Goal: Task Accomplishment & Management: Complete application form

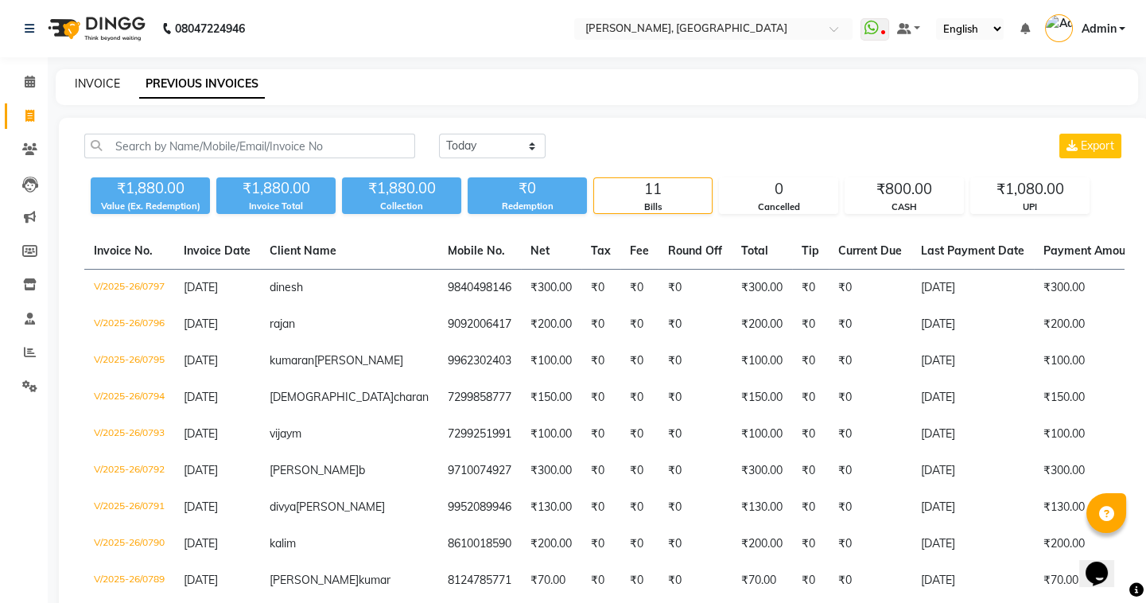
click at [102, 80] on link "INVOICE" at bounding box center [97, 83] width 45 height 14
select select "service"
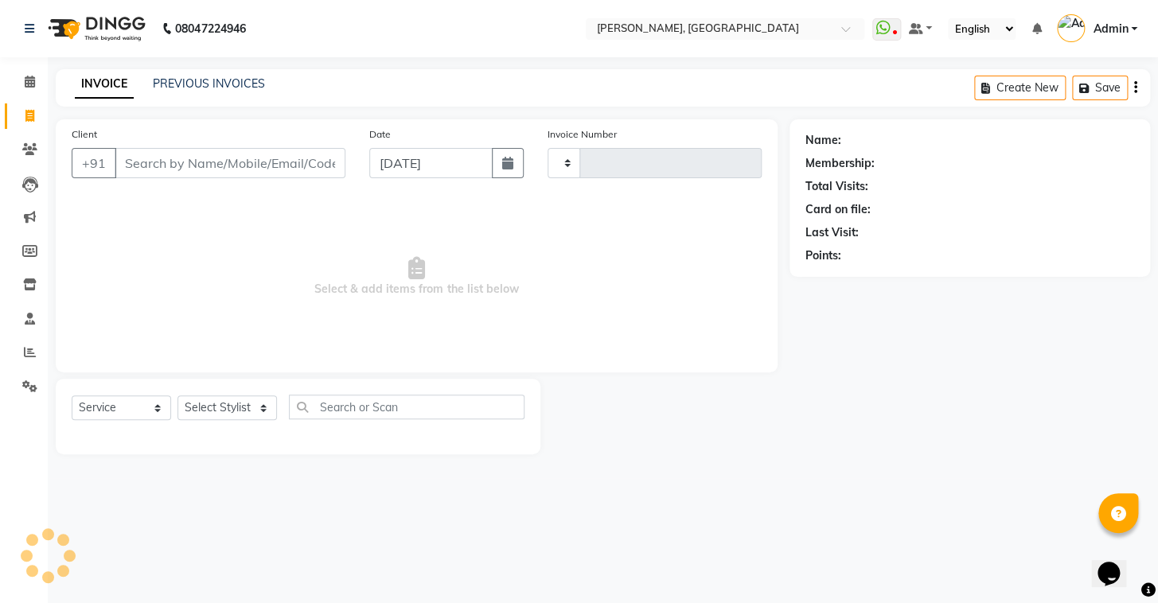
type input "0798"
select select "8667"
click at [212, 87] on link "PREVIOUS INVOICES" at bounding box center [209, 83] width 112 height 14
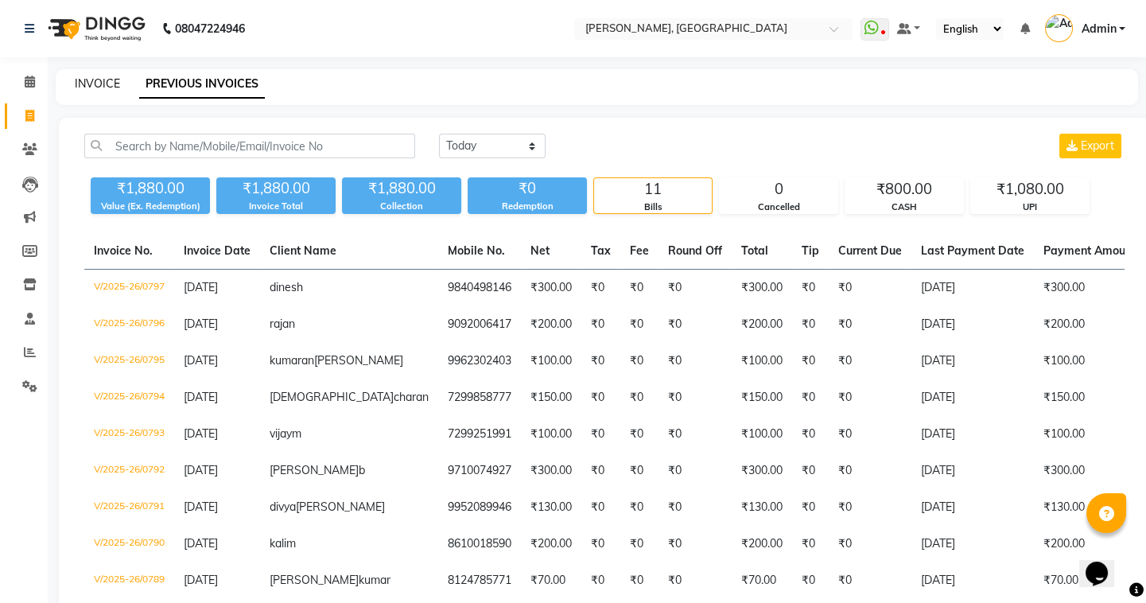
click at [103, 87] on link "INVOICE" at bounding box center [97, 83] width 45 height 14
select select "8667"
select select "service"
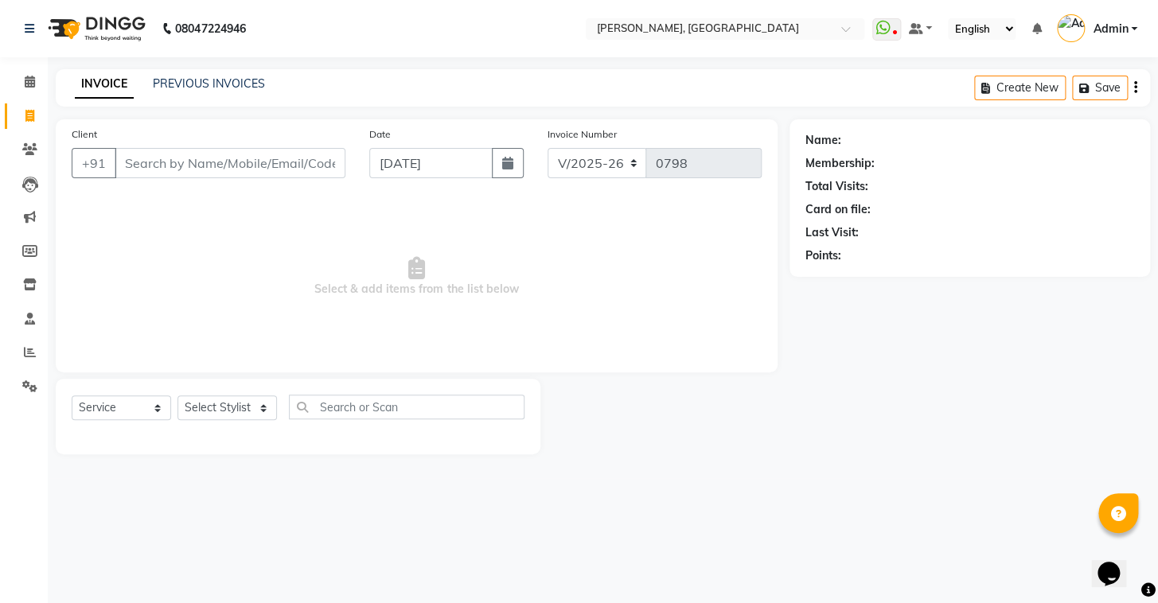
click at [182, 168] on input "Client" at bounding box center [230, 163] width 231 height 30
click at [165, 168] on input "Client" at bounding box center [230, 163] width 231 height 30
type input "8015767501"
click at [302, 166] on span "Add Client" at bounding box center [304, 163] width 63 height 16
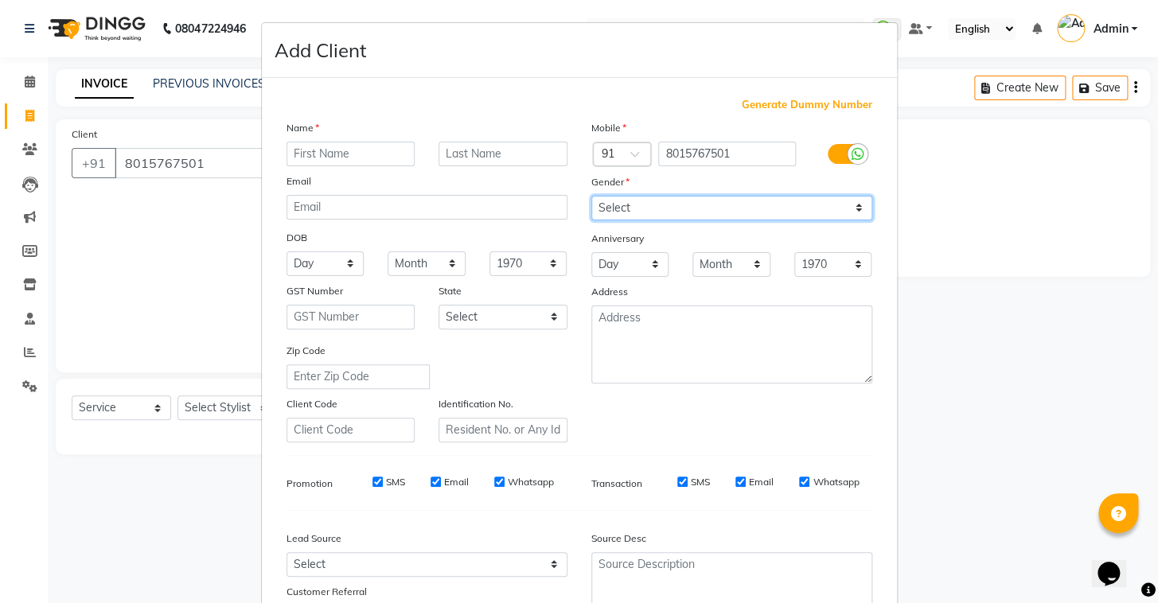
click at [644, 202] on select "Select Male Female Other Prefer Not To Say" at bounding box center [731, 208] width 281 height 25
select select "male"
click at [591, 196] on select "Select Male Female Other Prefer Not To Say" at bounding box center [731, 208] width 281 height 25
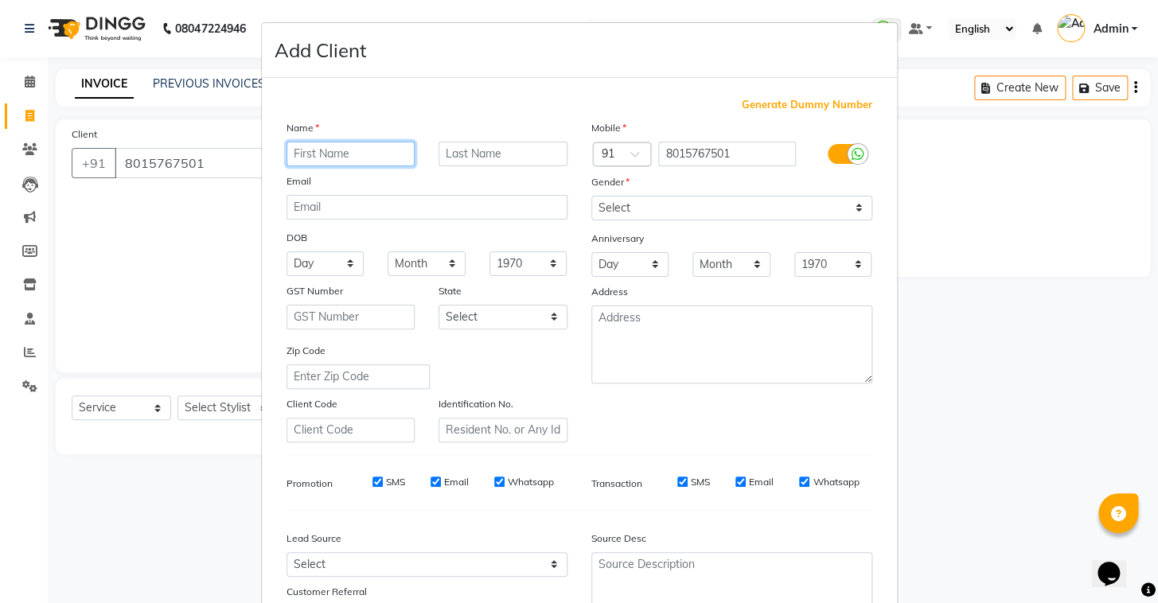
click at [372, 157] on input "text" at bounding box center [350, 154] width 129 height 25
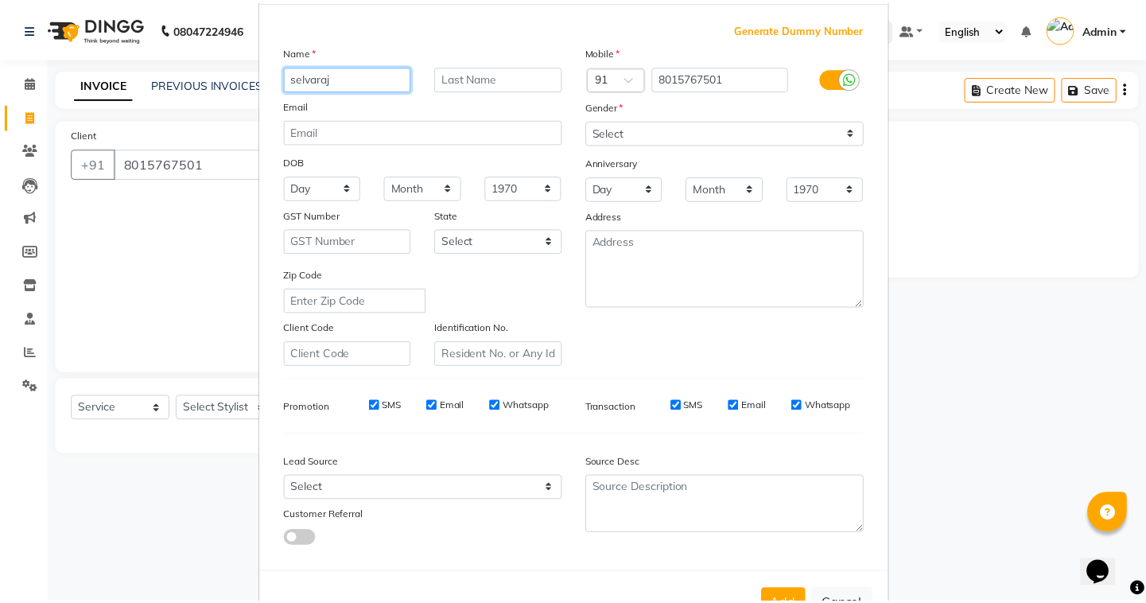
scroll to position [135, 0]
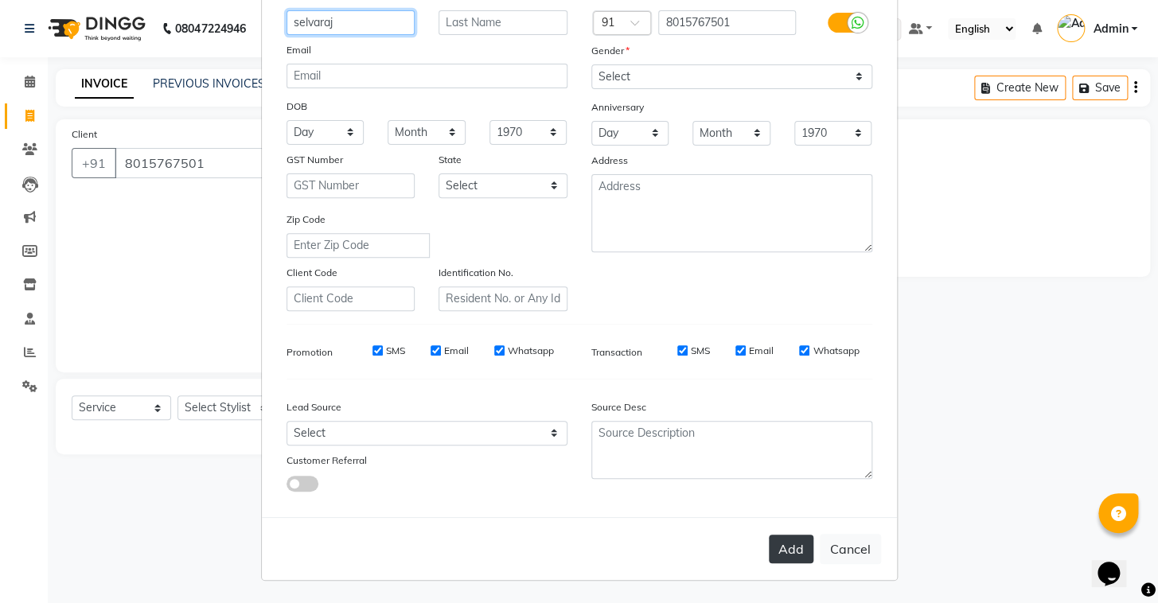
type input "selvaraj"
click at [795, 546] on button "Add" at bounding box center [790, 549] width 45 height 29
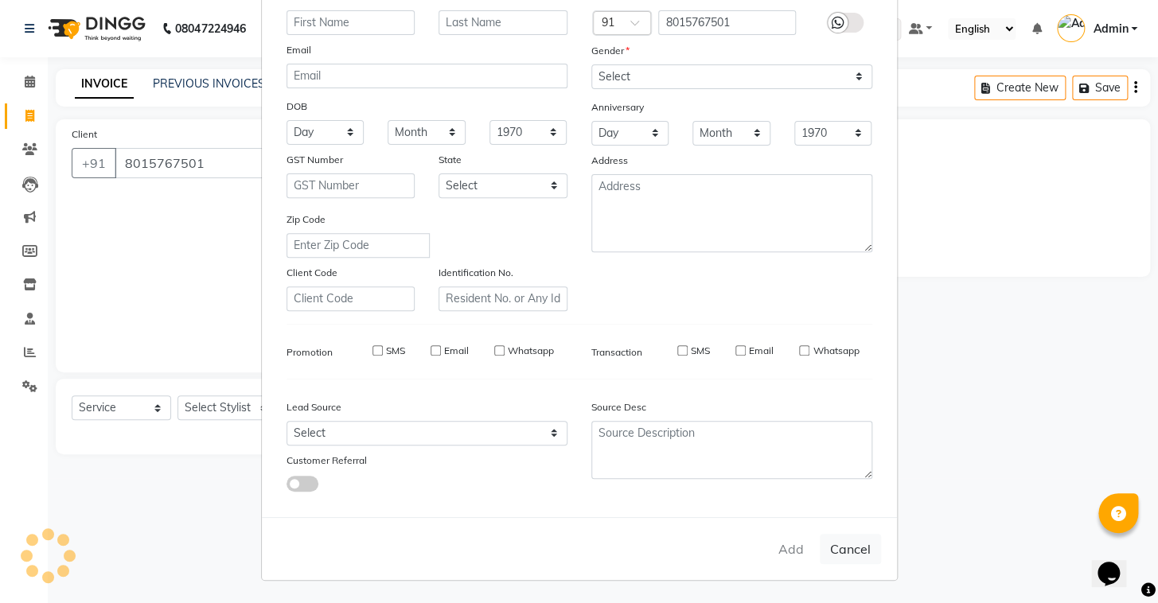
select select
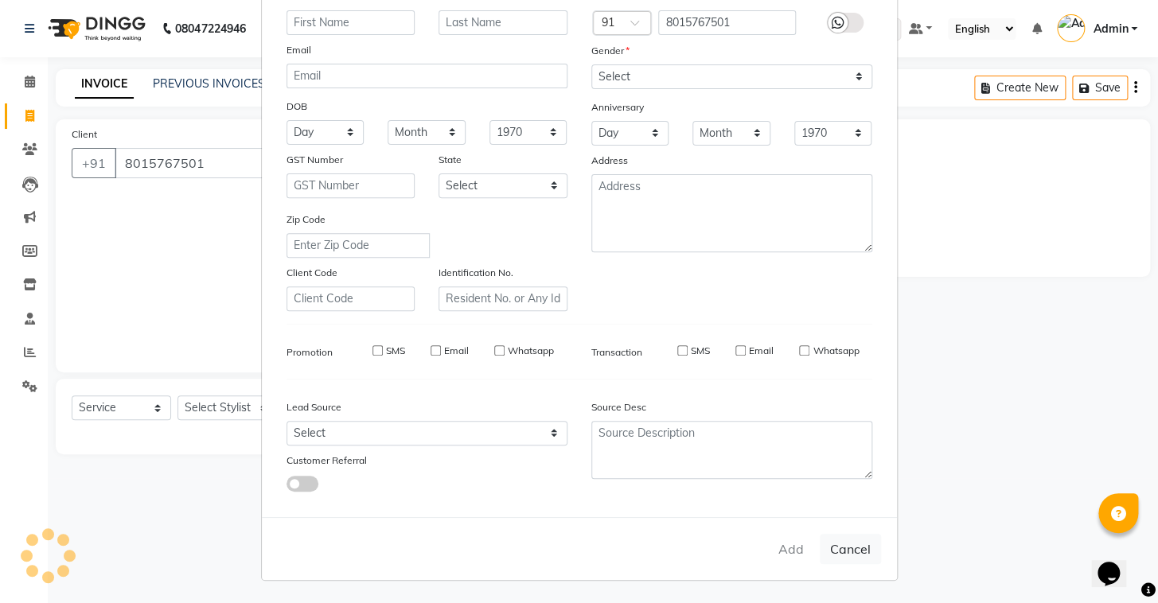
select select
checkbox input "false"
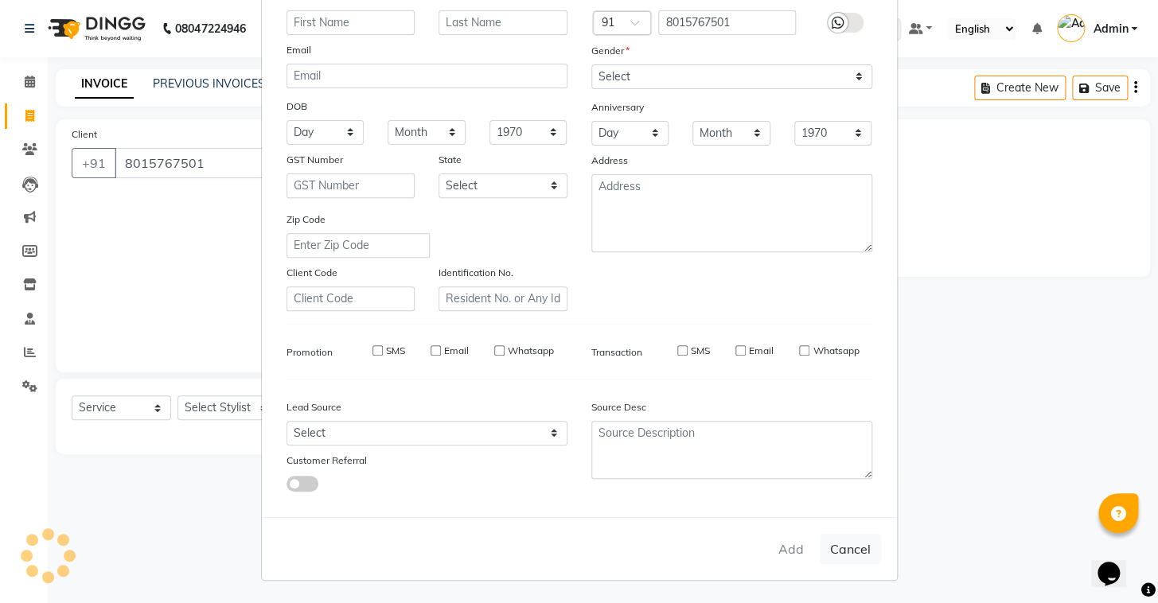
checkbox input "false"
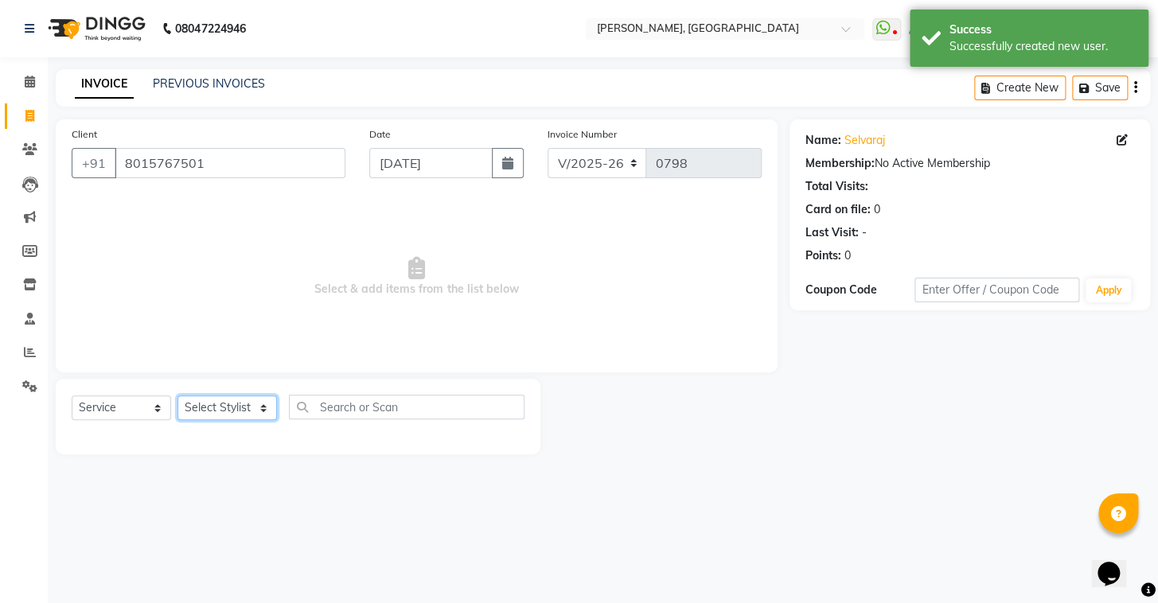
click at [223, 415] on select "Select Stylist Admin AMEER AHMAD MOHAMMED NAVAJISH MOHAMMED SANIR SHIVAM" at bounding box center [226, 407] width 99 height 25
select select "87511"
click at [177, 395] on select "Select Stylist Admin AMEER AHMAD MOHAMMED NAVAJISH MOHAMMED SANIR SHIVAM" at bounding box center [226, 407] width 99 height 25
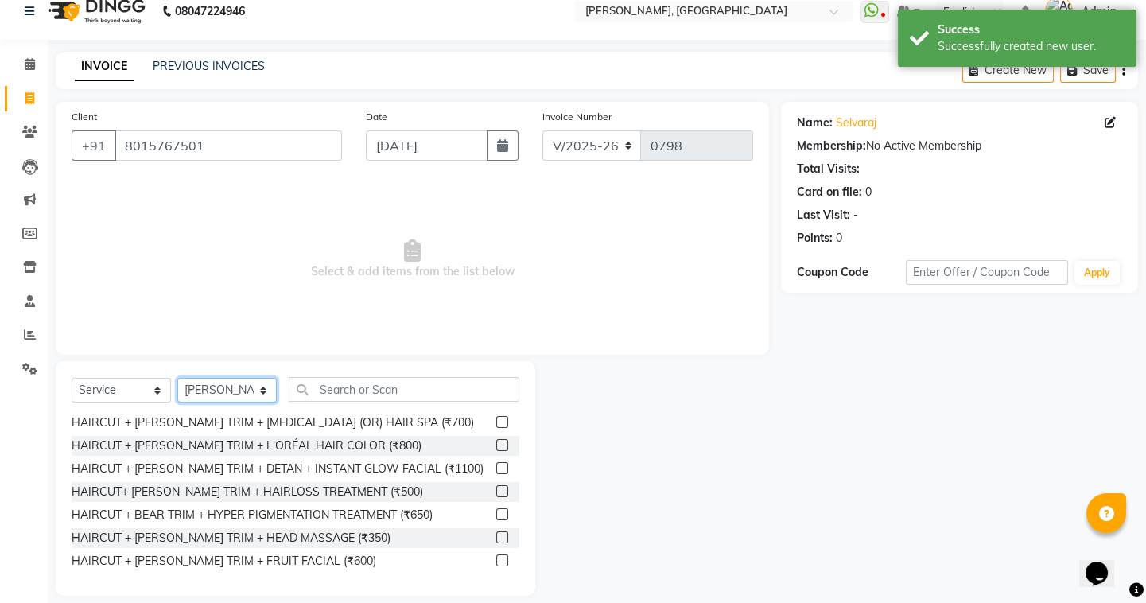
scroll to position [34, 0]
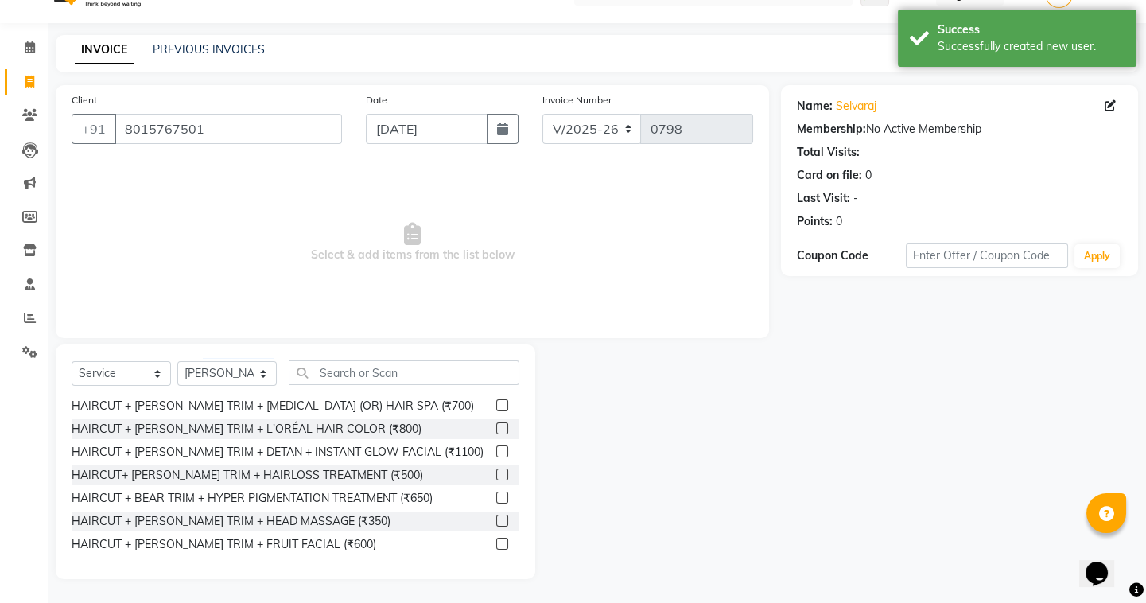
click at [496, 519] on label at bounding box center [502, 521] width 12 height 12
click at [496, 519] on input "checkbox" at bounding box center [501, 521] width 10 height 10
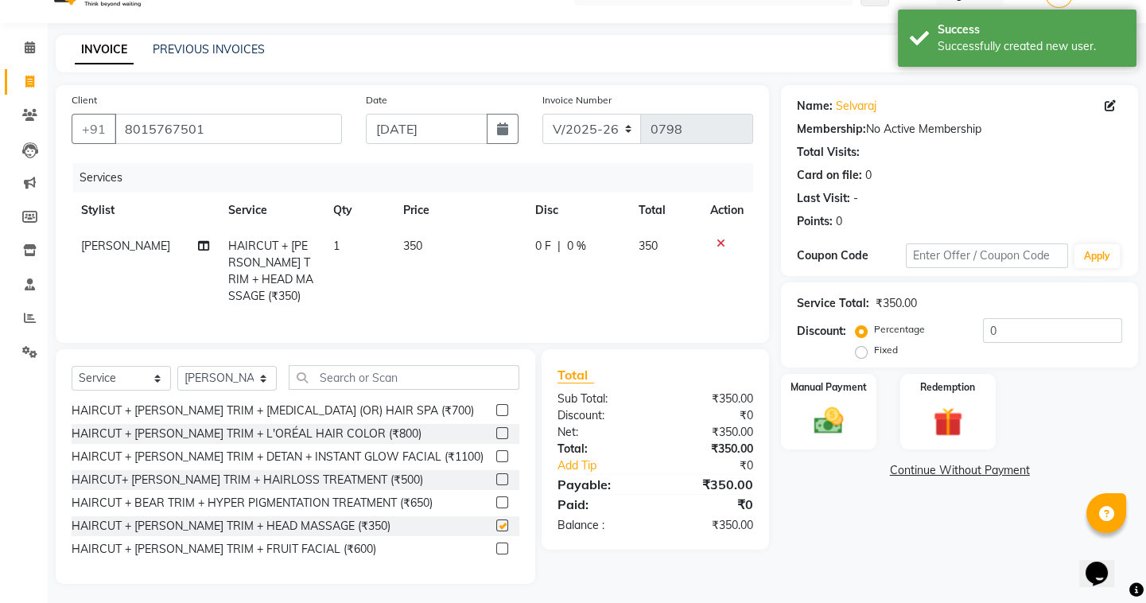
checkbox input "false"
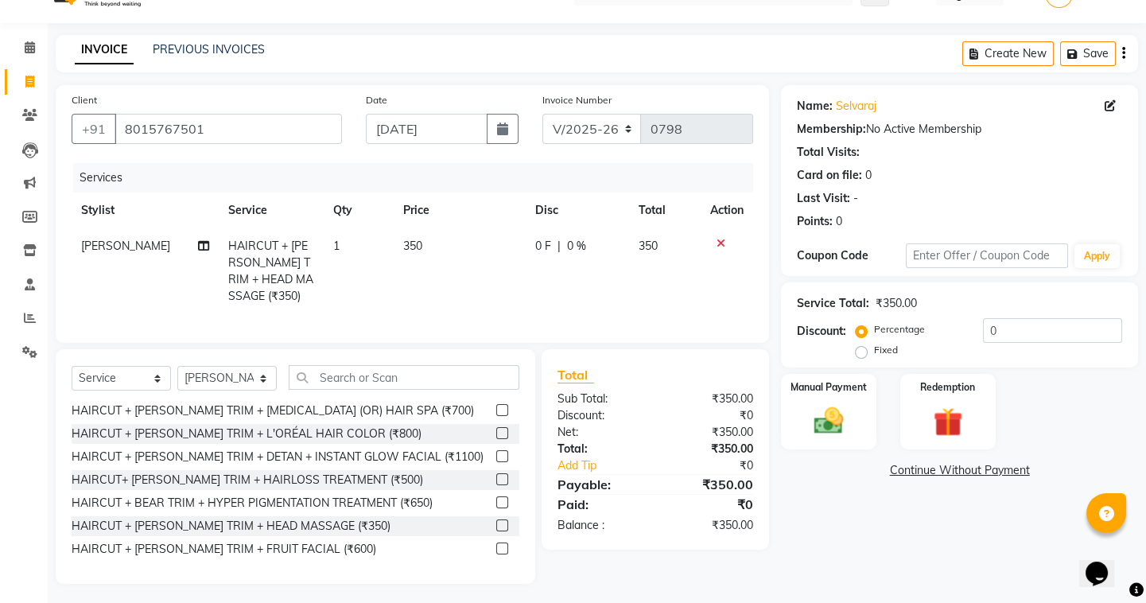
click at [413, 244] on span "350" at bounding box center [412, 246] width 19 height 14
select select "87511"
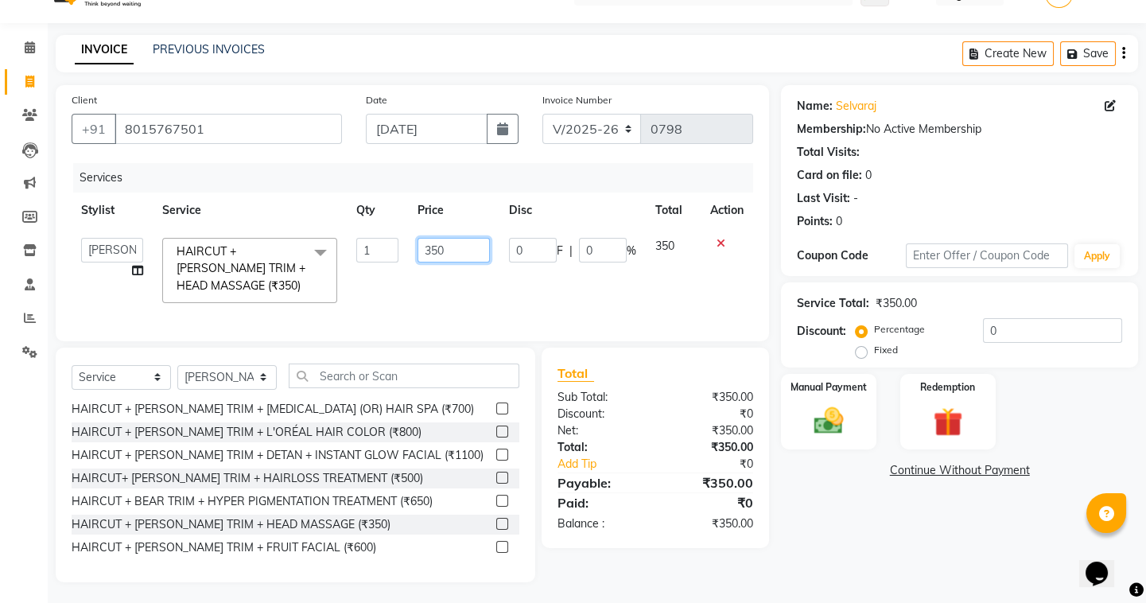
click at [442, 256] on input "350" at bounding box center [454, 250] width 72 height 25
type input "300"
click at [408, 365] on div "Select Service Product Membership Package Voucher Prepaid Gift Card Select Styl…" at bounding box center [296, 465] width 480 height 235
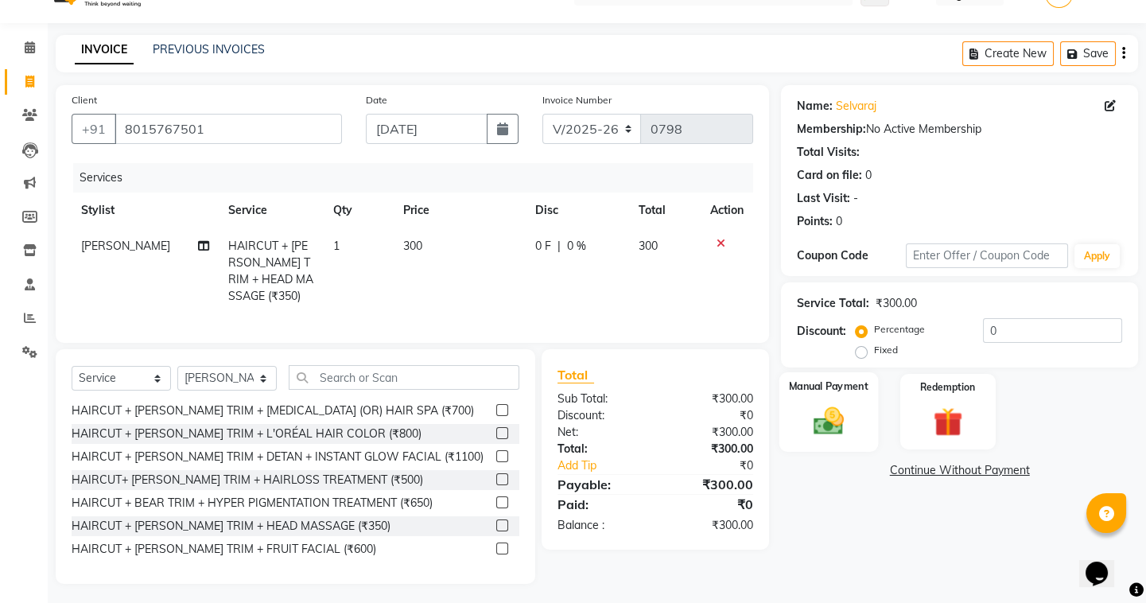
click at [841, 413] on img at bounding box center [828, 420] width 49 height 35
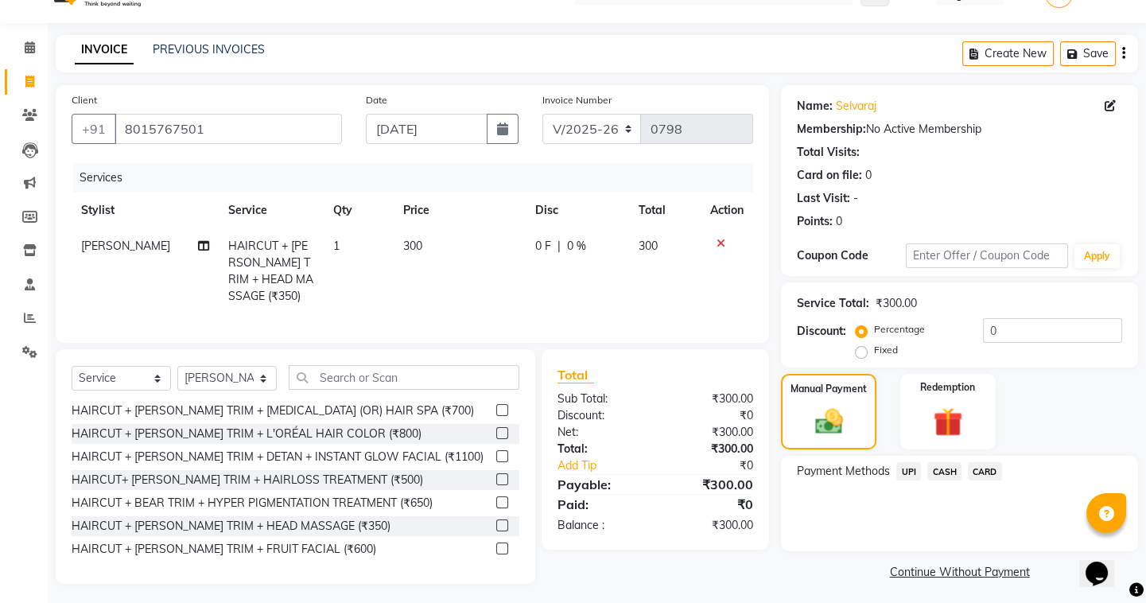
click at [914, 472] on span "UPI" at bounding box center [909, 471] width 25 height 18
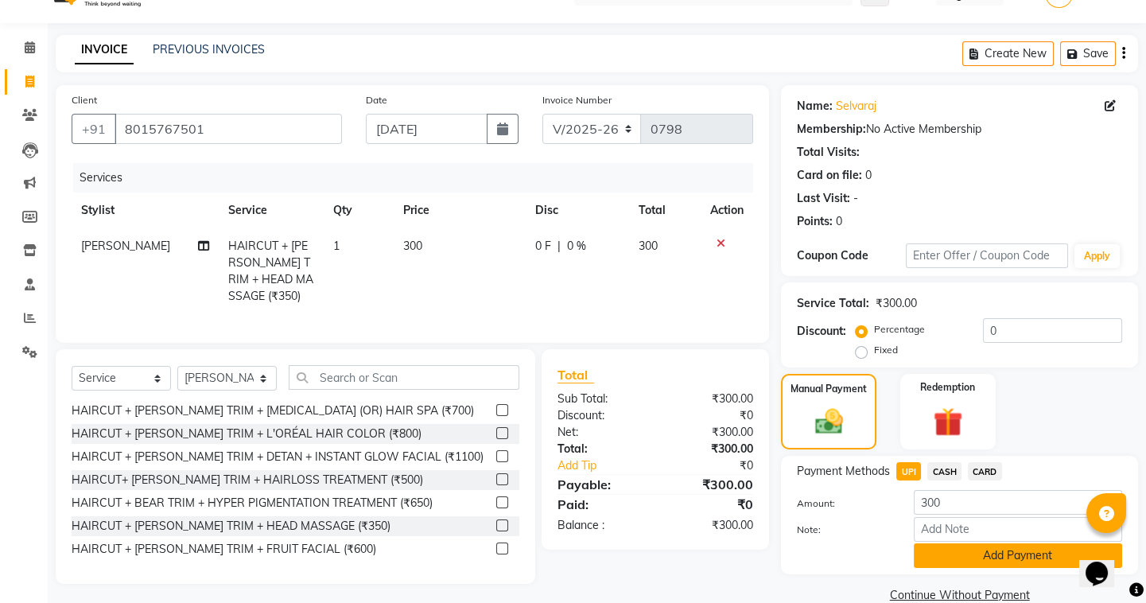
click at [947, 550] on button "Add Payment" at bounding box center [1018, 555] width 208 height 25
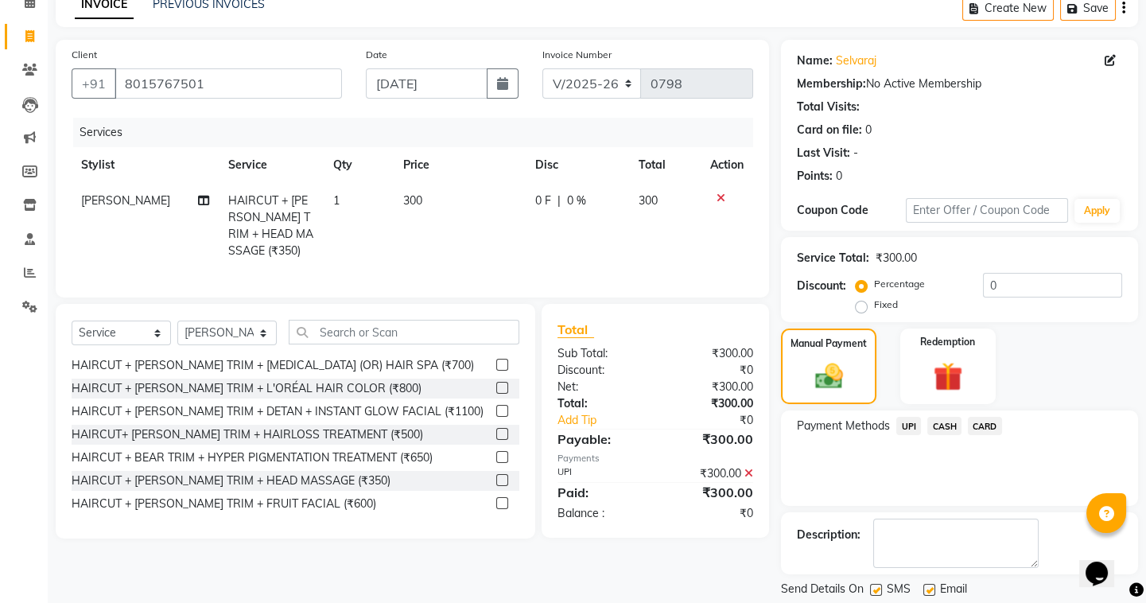
scroll to position [127, 0]
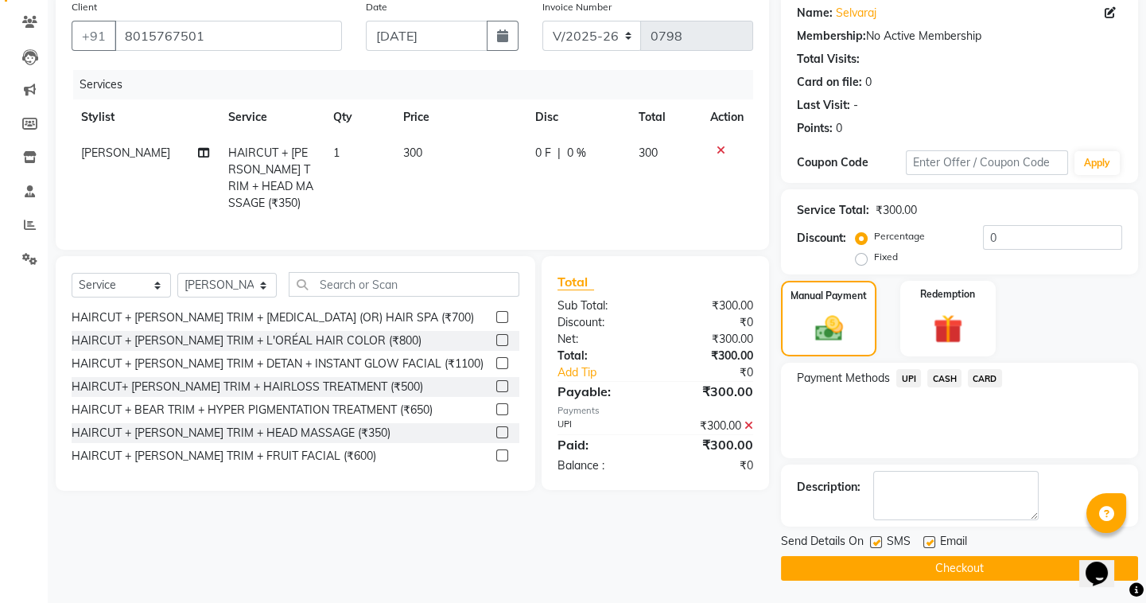
click at [882, 558] on button "Checkout" at bounding box center [959, 568] width 357 height 25
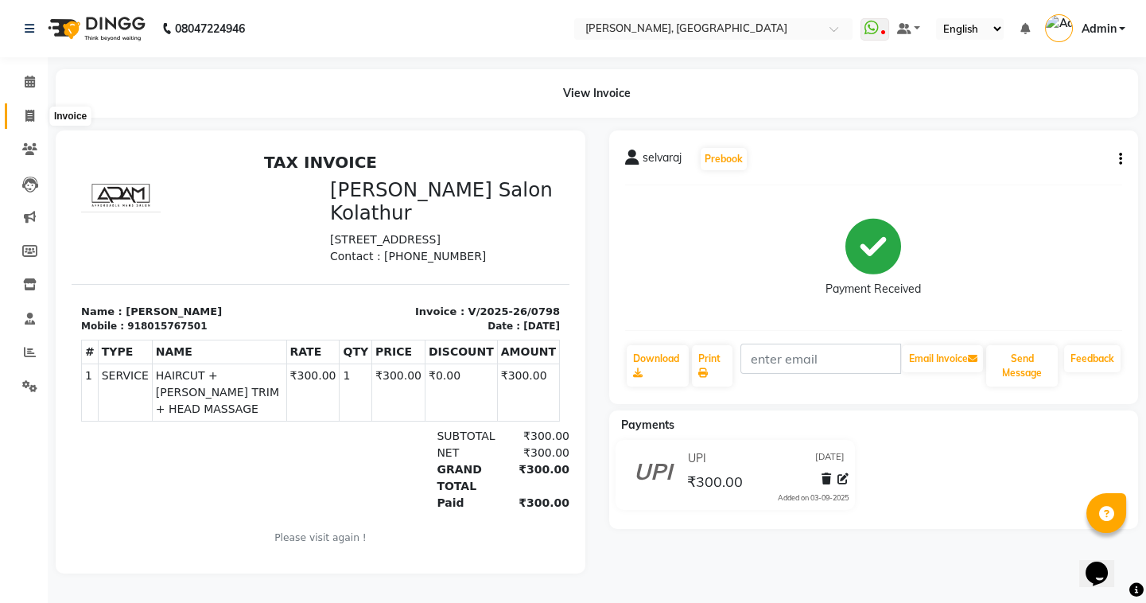
click at [22, 111] on span at bounding box center [30, 116] width 28 height 18
select select "service"
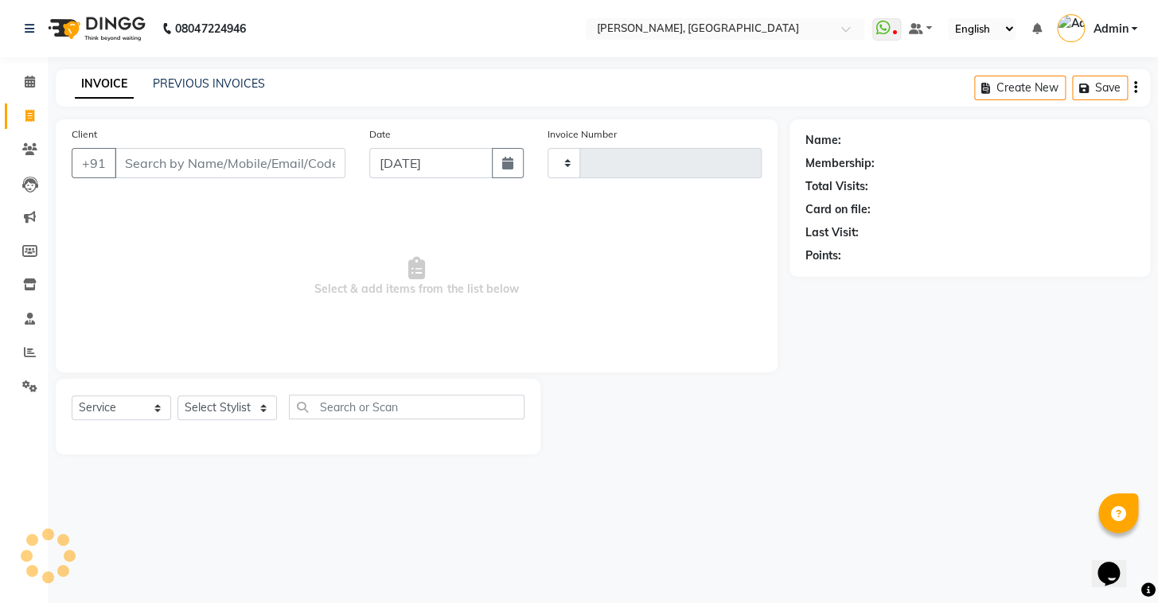
type input "0799"
select select "8667"
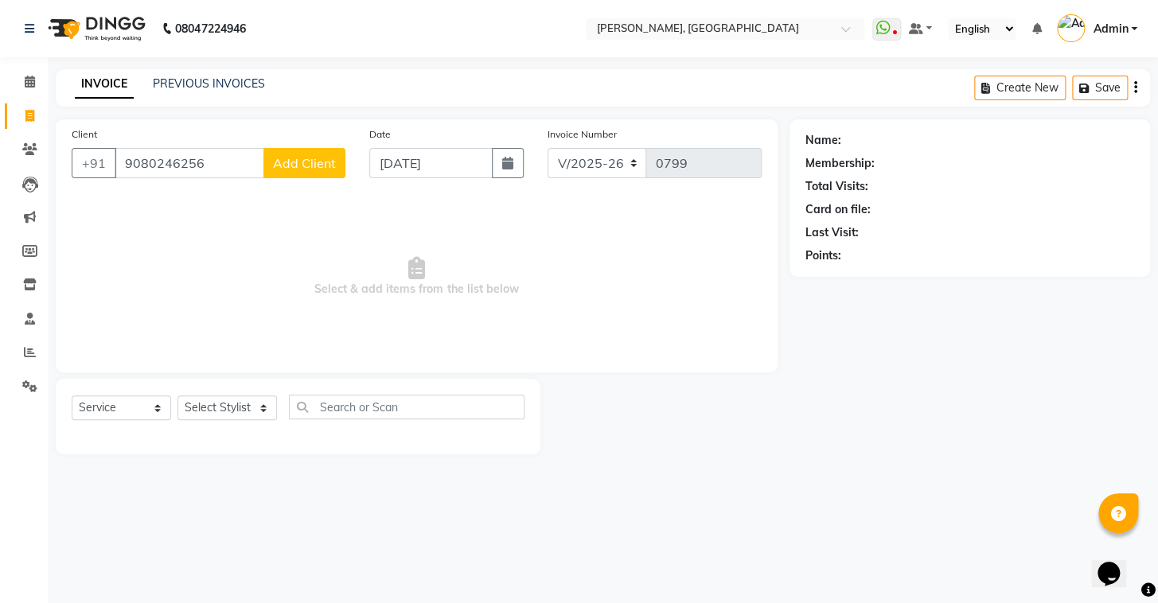
type input "9080246256"
click at [317, 161] on span "Add Client" at bounding box center [304, 163] width 63 height 16
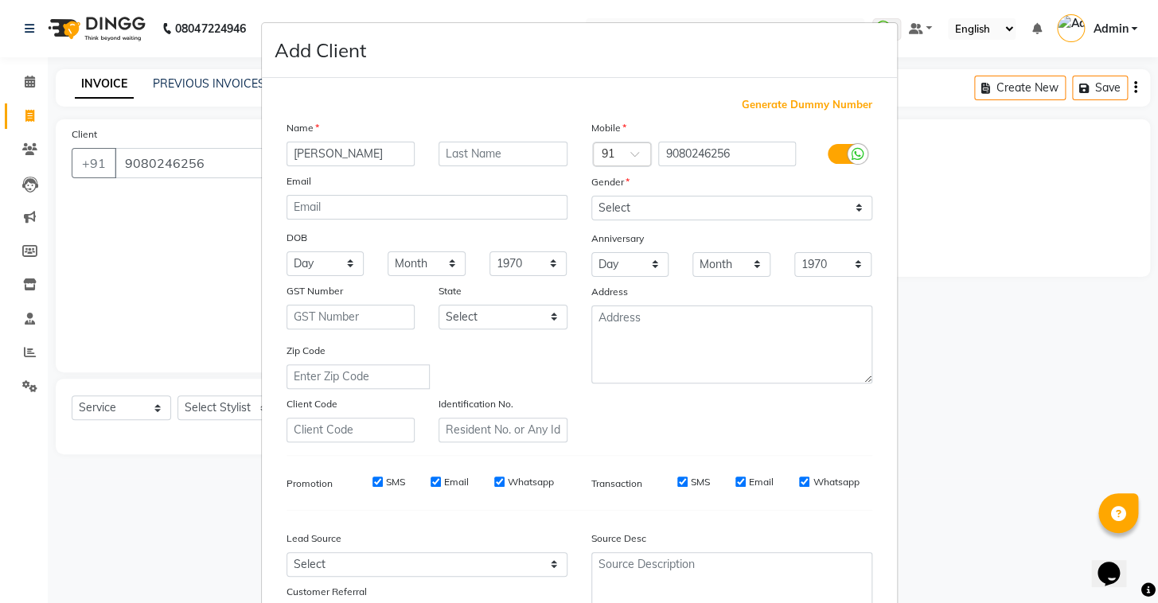
type input "[PERSON_NAME]"
click at [781, 201] on select "Select Male Female Other Prefer Not To Say" at bounding box center [731, 208] width 281 height 25
select select "male"
click at [591, 196] on select "Select Male Female Other Prefer Not To Say" at bounding box center [731, 208] width 281 height 25
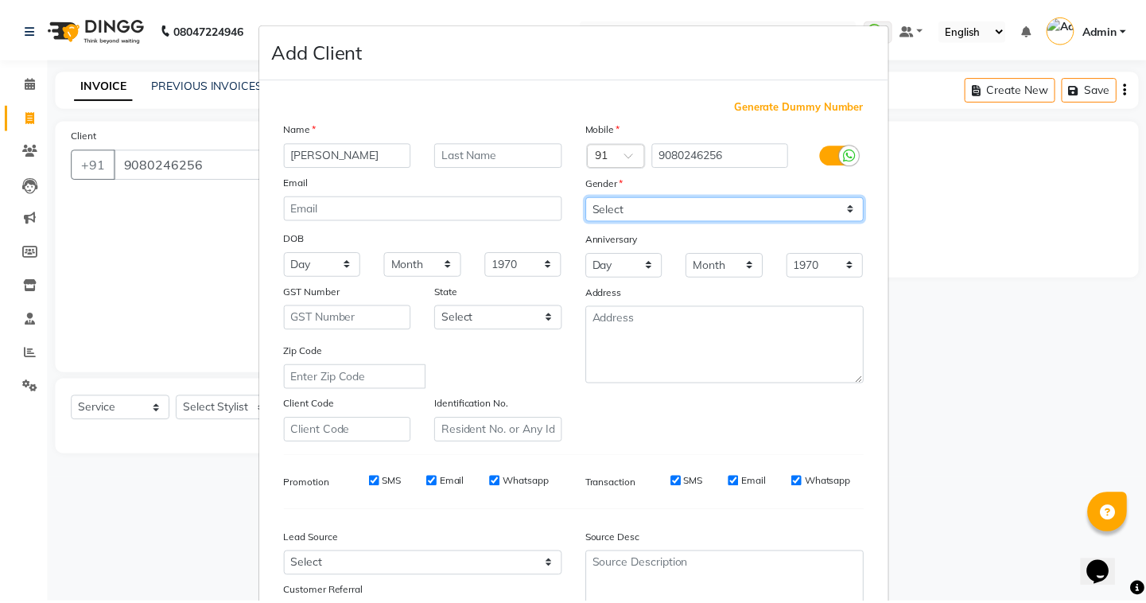
scroll to position [135, 0]
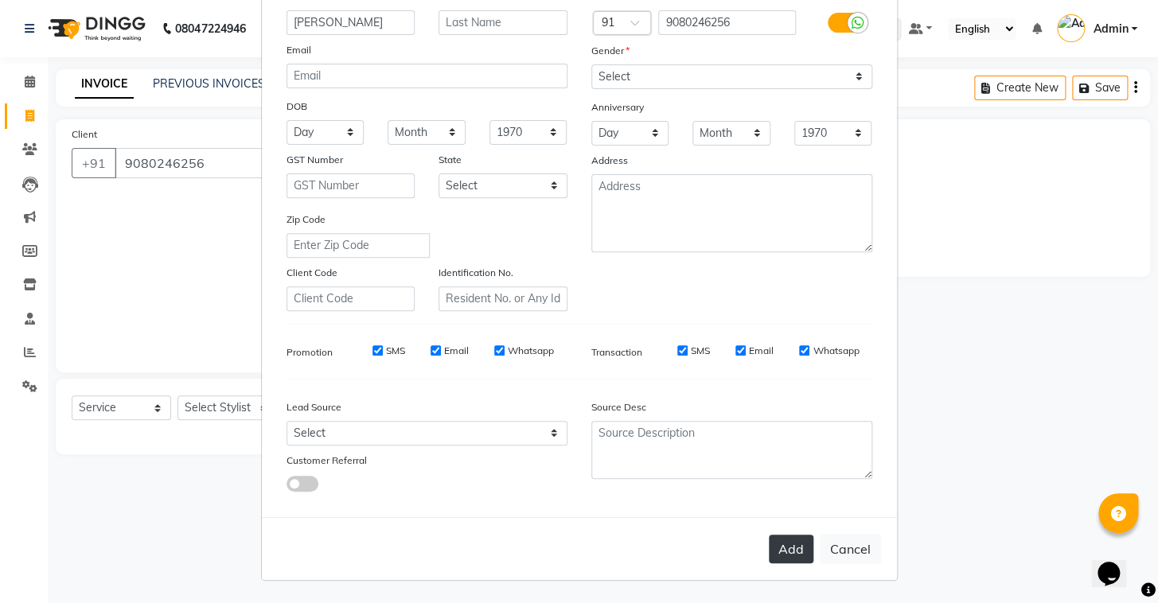
click at [780, 553] on button "Add" at bounding box center [790, 549] width 45 height 29
select select
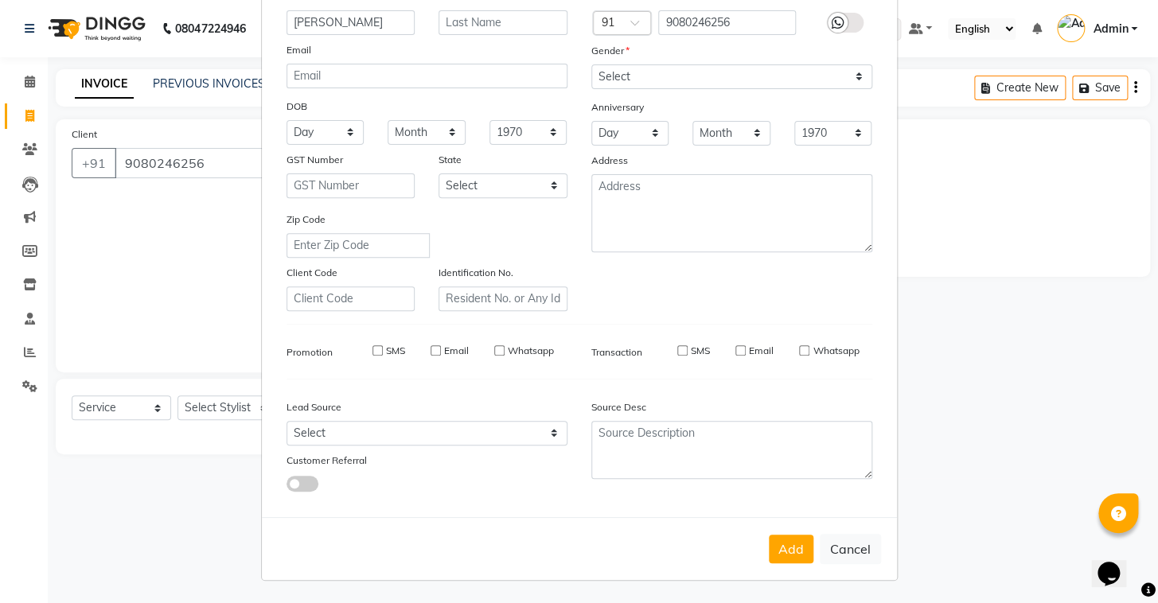
select select
checkbox input "false"
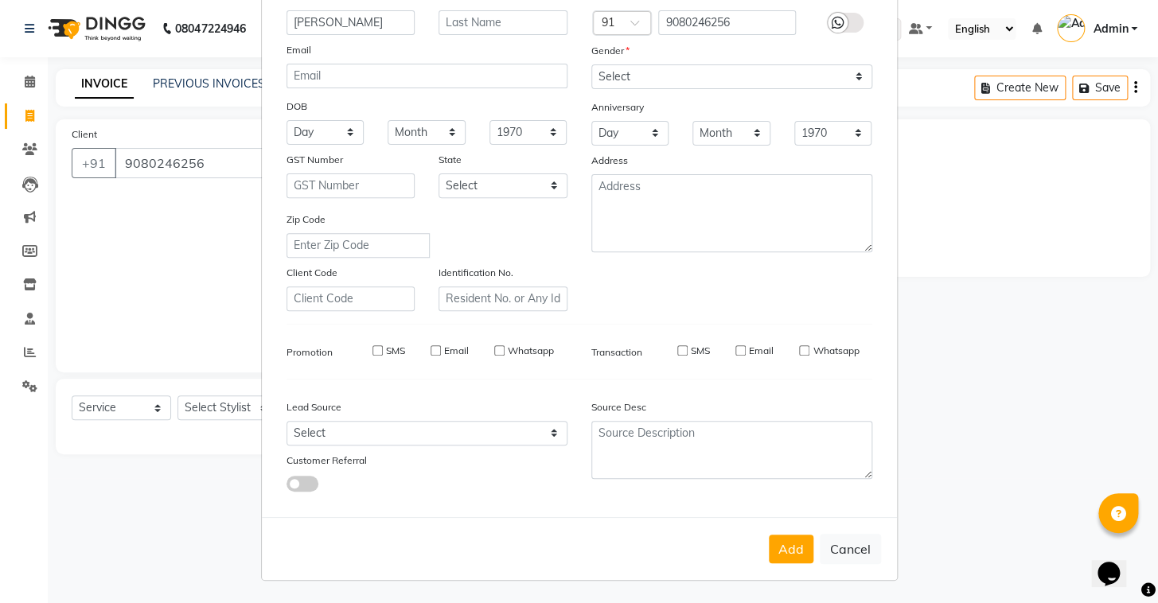
checkbox input "false"
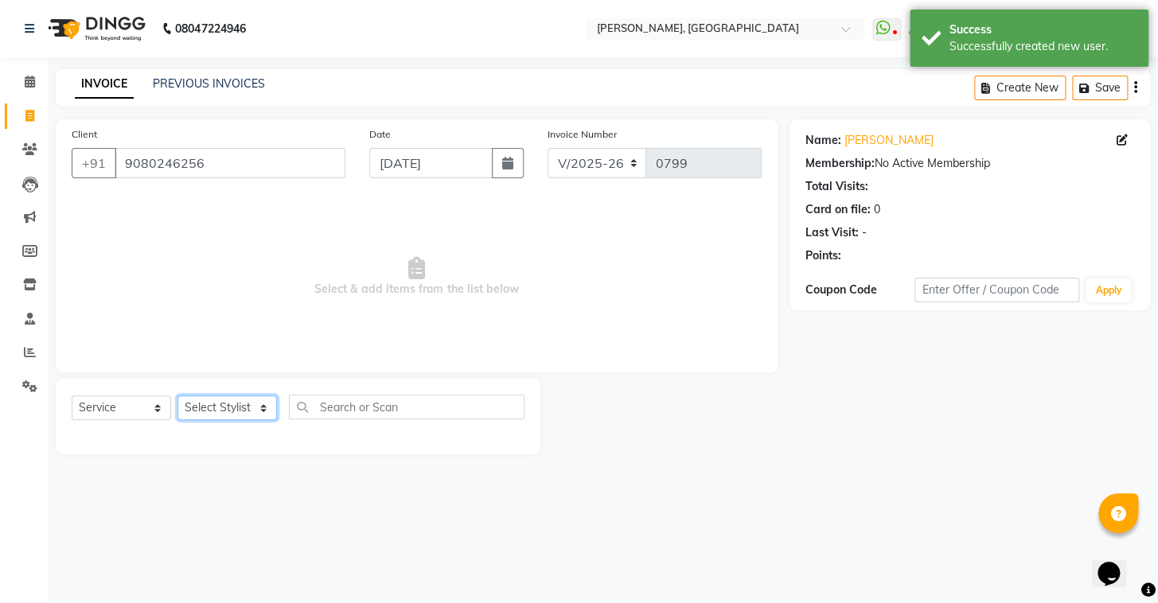
click at [232, 407] on select "Select Stylist Admin AMEER AHMAD MOHAMMED NAVAJISH MOHAMMED SANIR SHIVAM" at bounding box center [226, 407] width 99 height 25
select select "87509"
click at [177, 395] on select "Select Stylist Admin AMEER AHMAD MOHAMMED NAVAJISH MOHAMMED SANIR SHIVAM" at bounding box center [226, 407] width 99 height 25
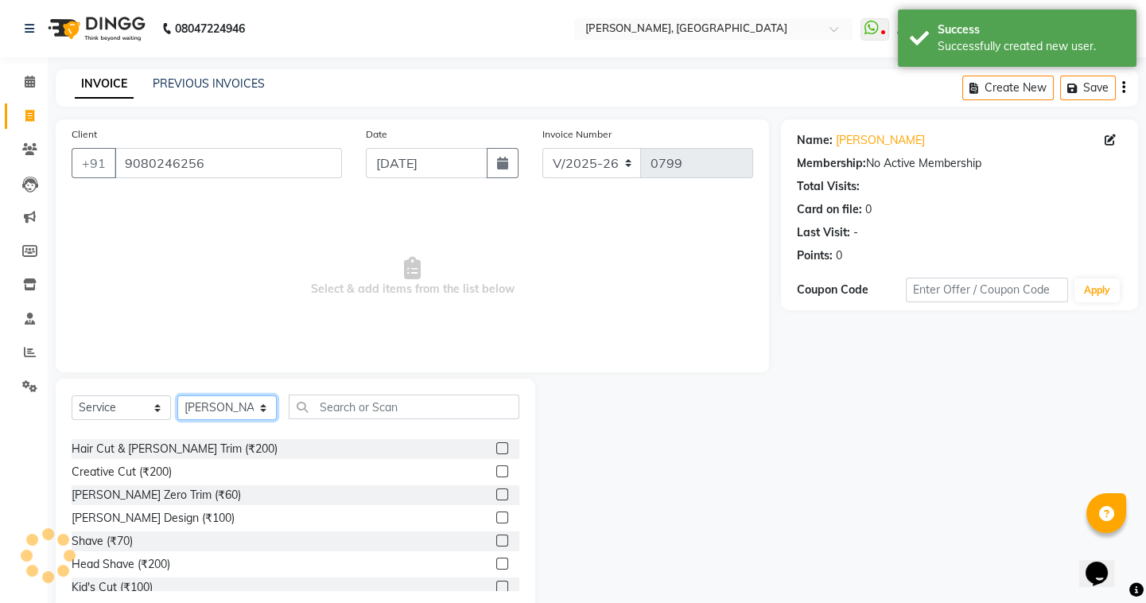
scroll to position [72, 0]
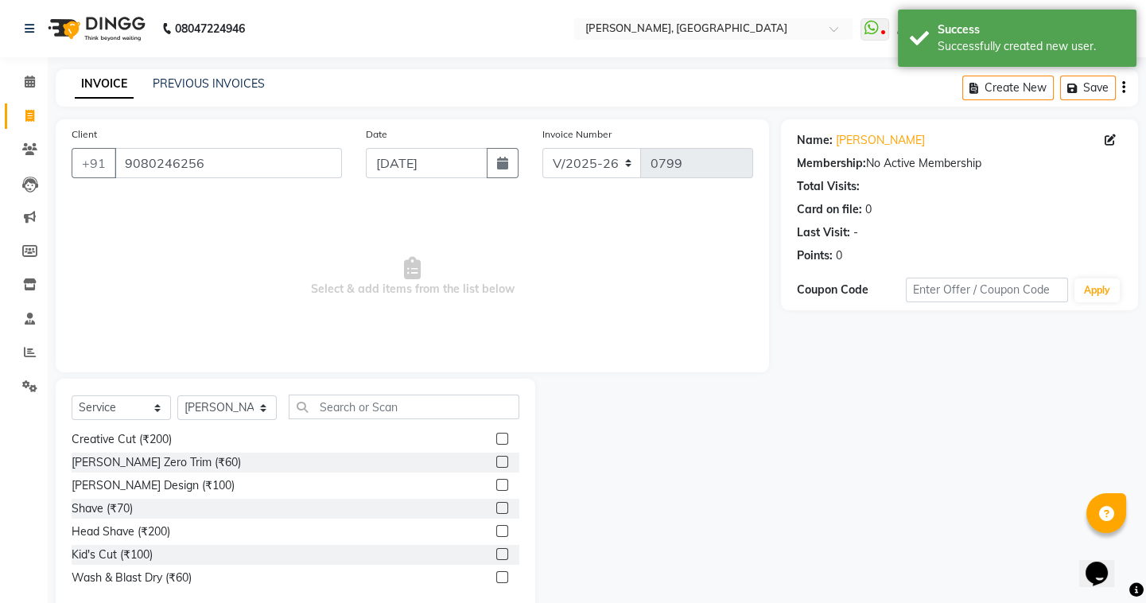
click at [496, 555] on label at bounding box center [502, 554] width 12 height 12
click at [496, 555] on input "checkbox" at bounding box center [501, 555] width 10 height 10
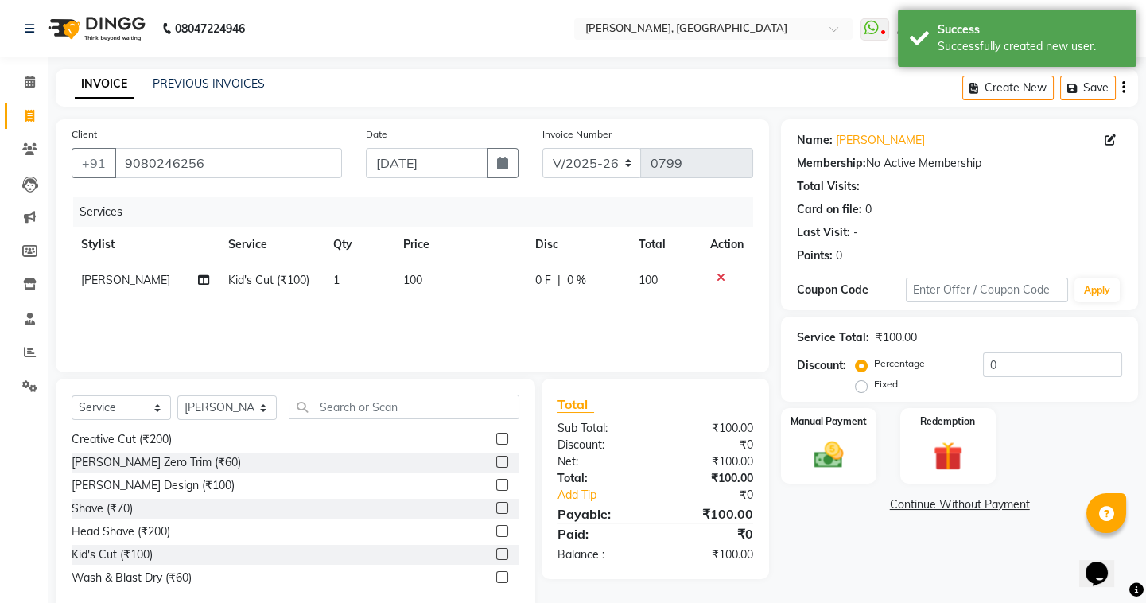
click at [496, 555] on label at bounding box center [502, 554] width 12 height 12
click at [496, 555] on input "checkbox" at bounding box center [501, 555] width 10 height 10
checkbox input "false"
click at [811, 451] on img at bounding box center [828, 455] width 49 height 35
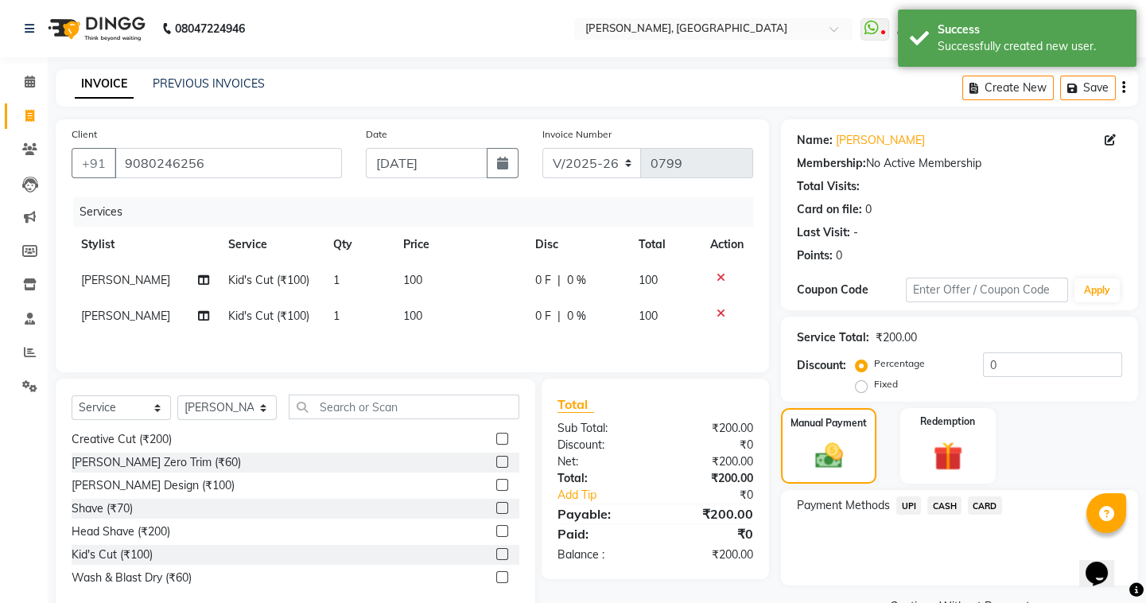
click at [917, 502] on span "UPI" at bounding box center [909, 505] width 25 height 18
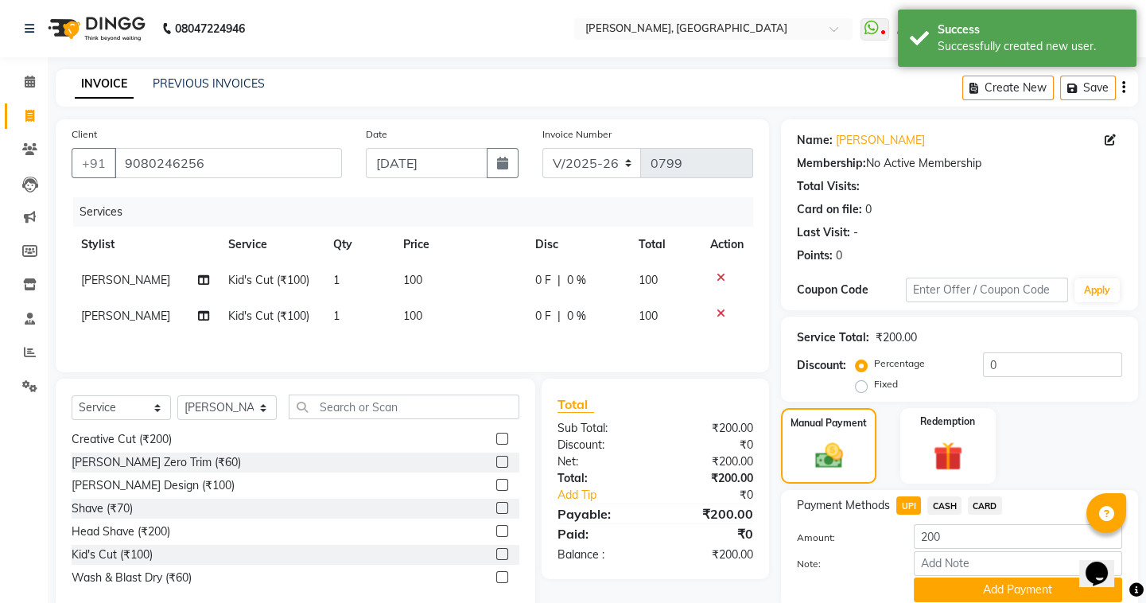
click at [995, 590] on button "Add Payment" at bounding box center [1018, 590] width 208 height 25
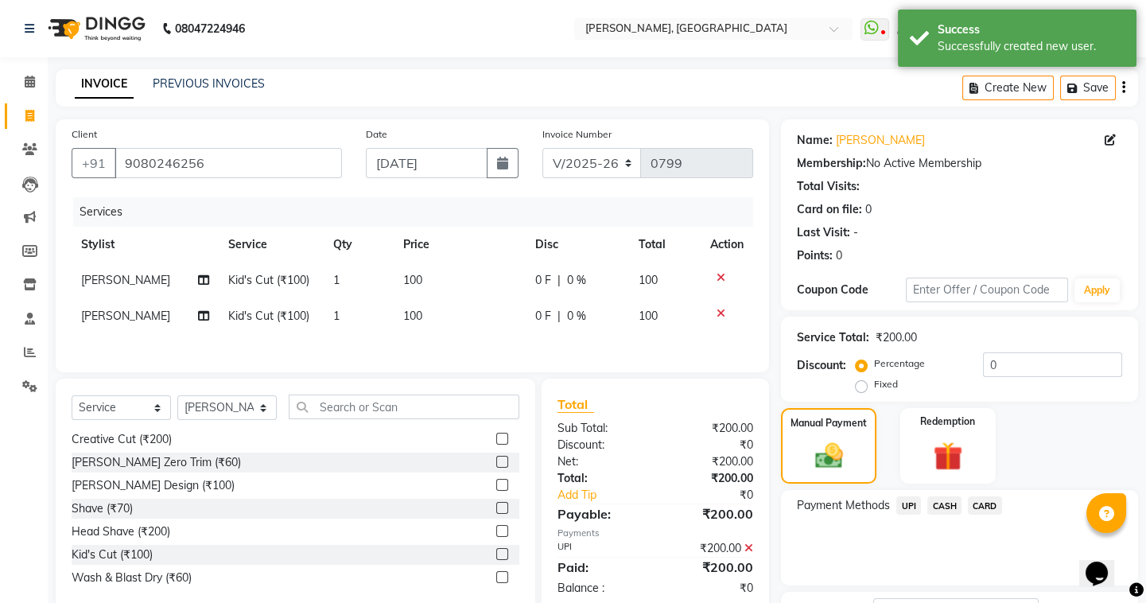
scroll to position [127, 0]
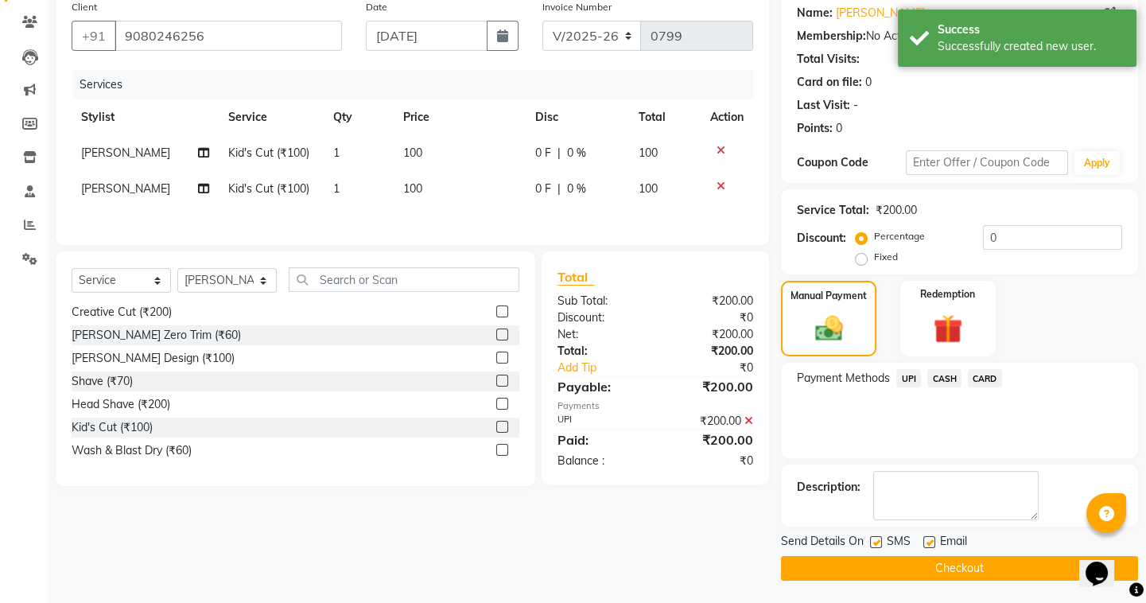
click at [905, 562] on button "Checkout" at bounding box center [959, 568] width 357 height 25
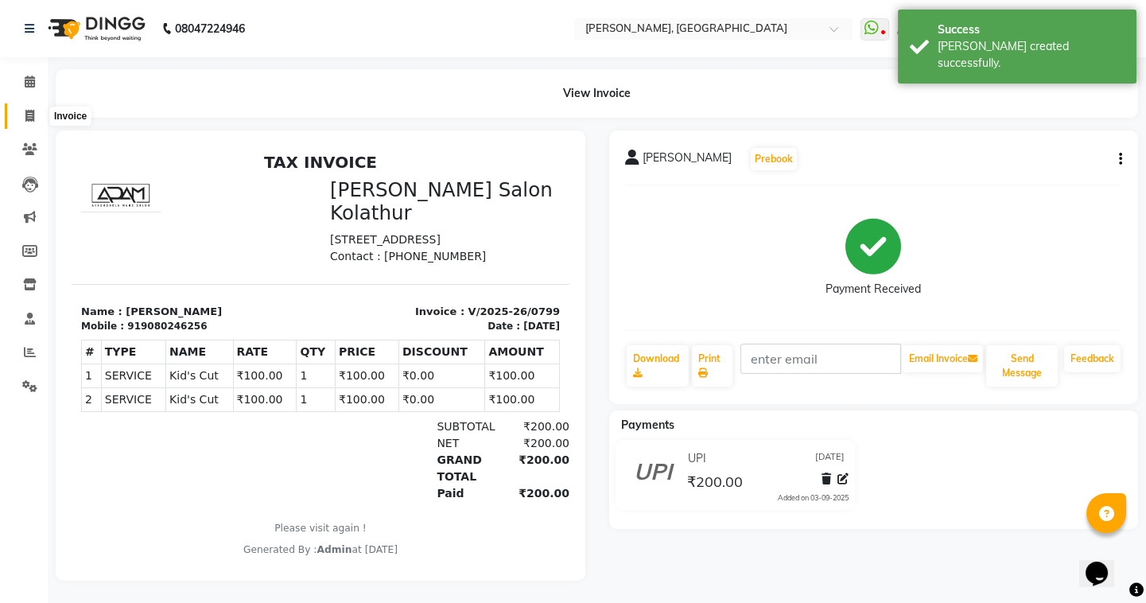
click at [31, 111] on icon at bounding box center [29, 116] width 9 height 12
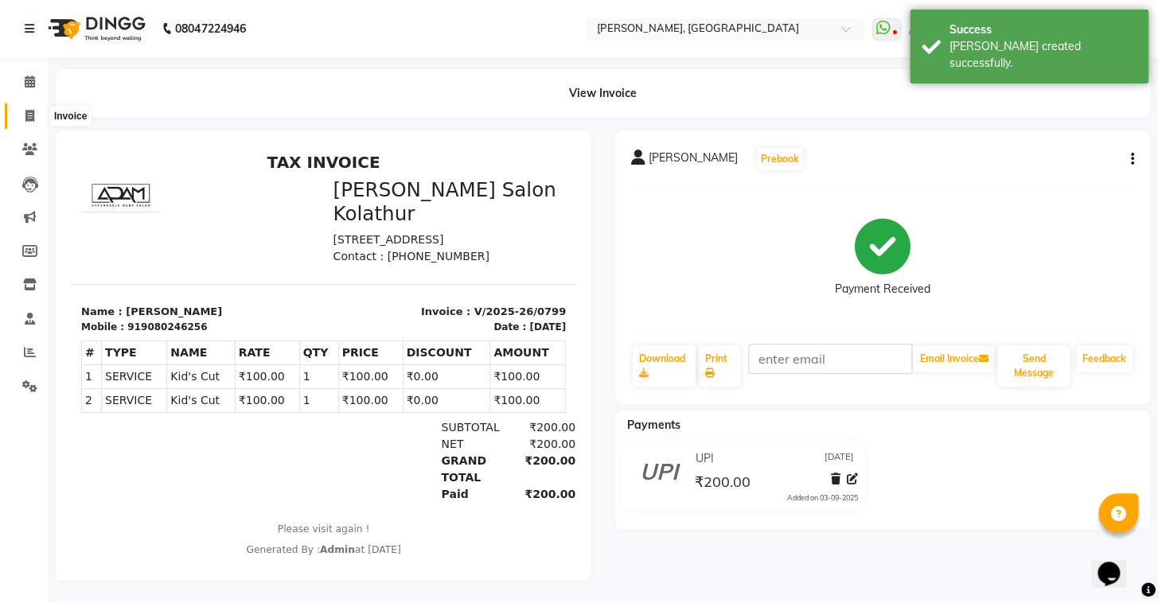
select select "8667"
select select "service"
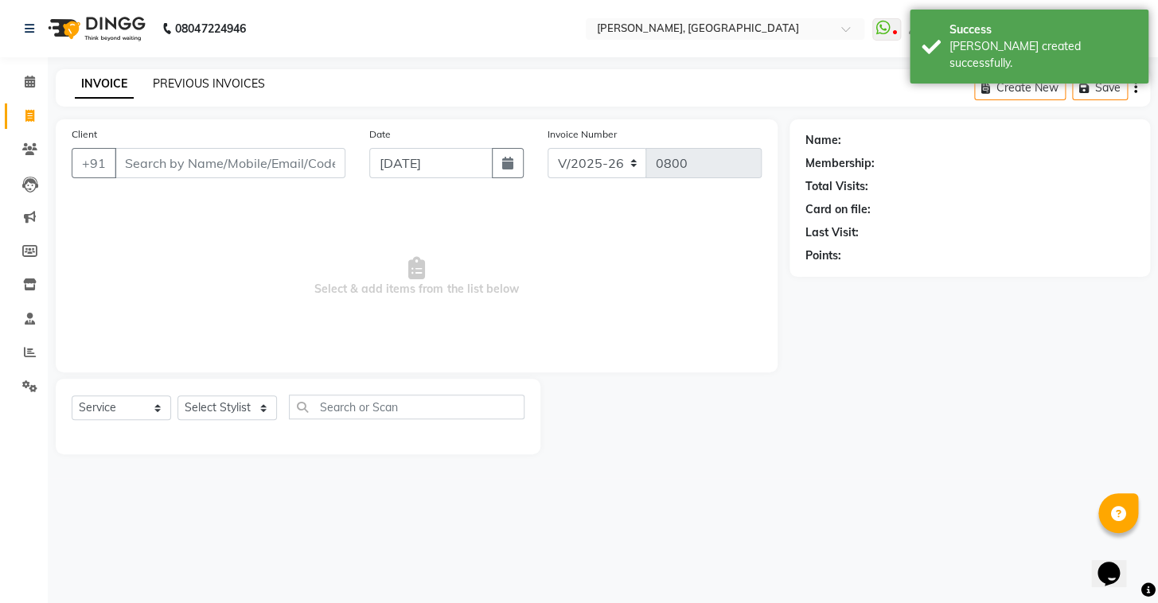
click at [175, 88] on link "PREVIOUS INVOICES" at bounding box center [209, 83] width 112 height 14
